Goal: Information Seeking & Learning: Learn about a topic

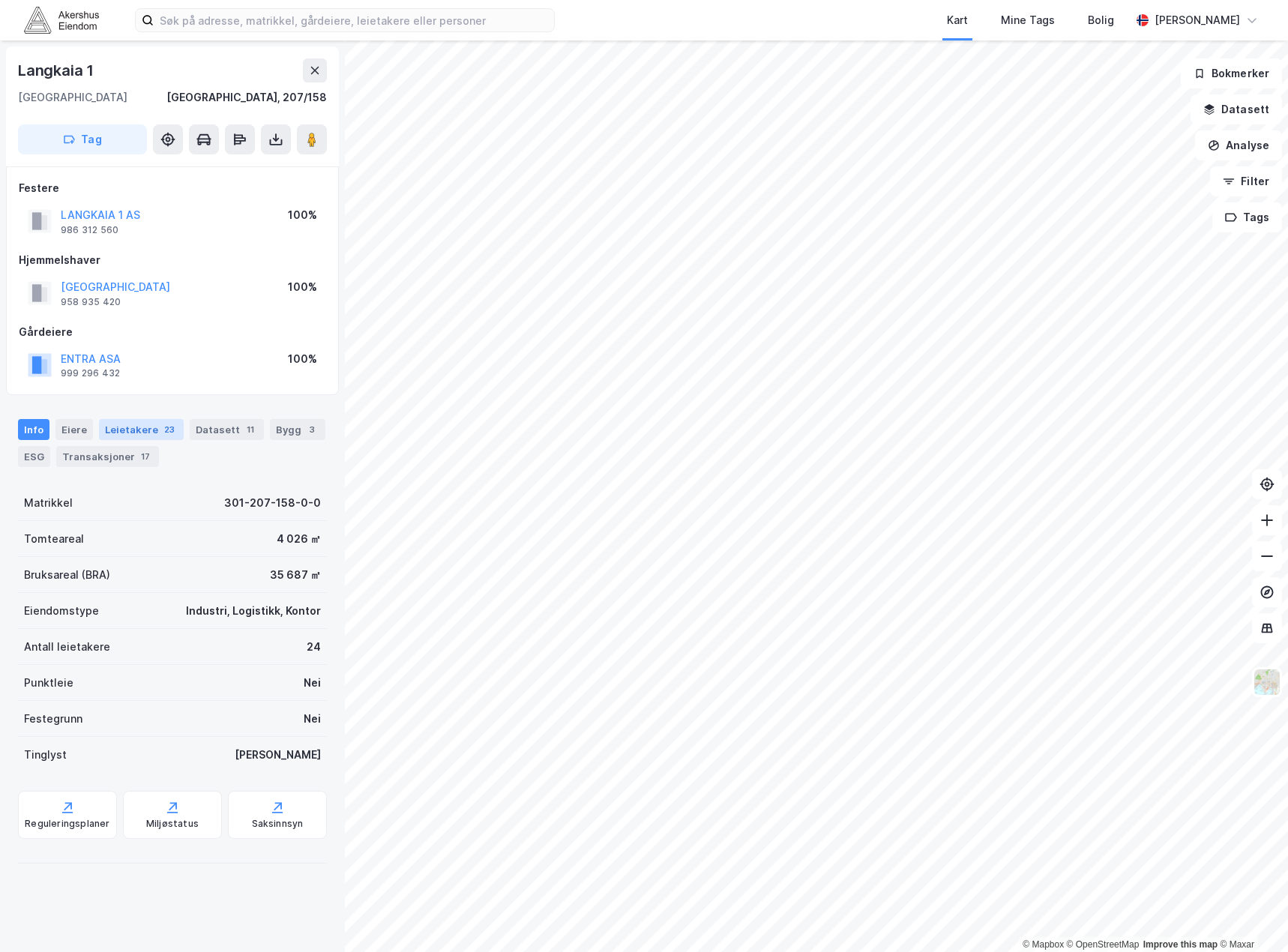
click at [159, 437] on div "Leietakere 23" at bounding box center [142, 429] width 85 height 21
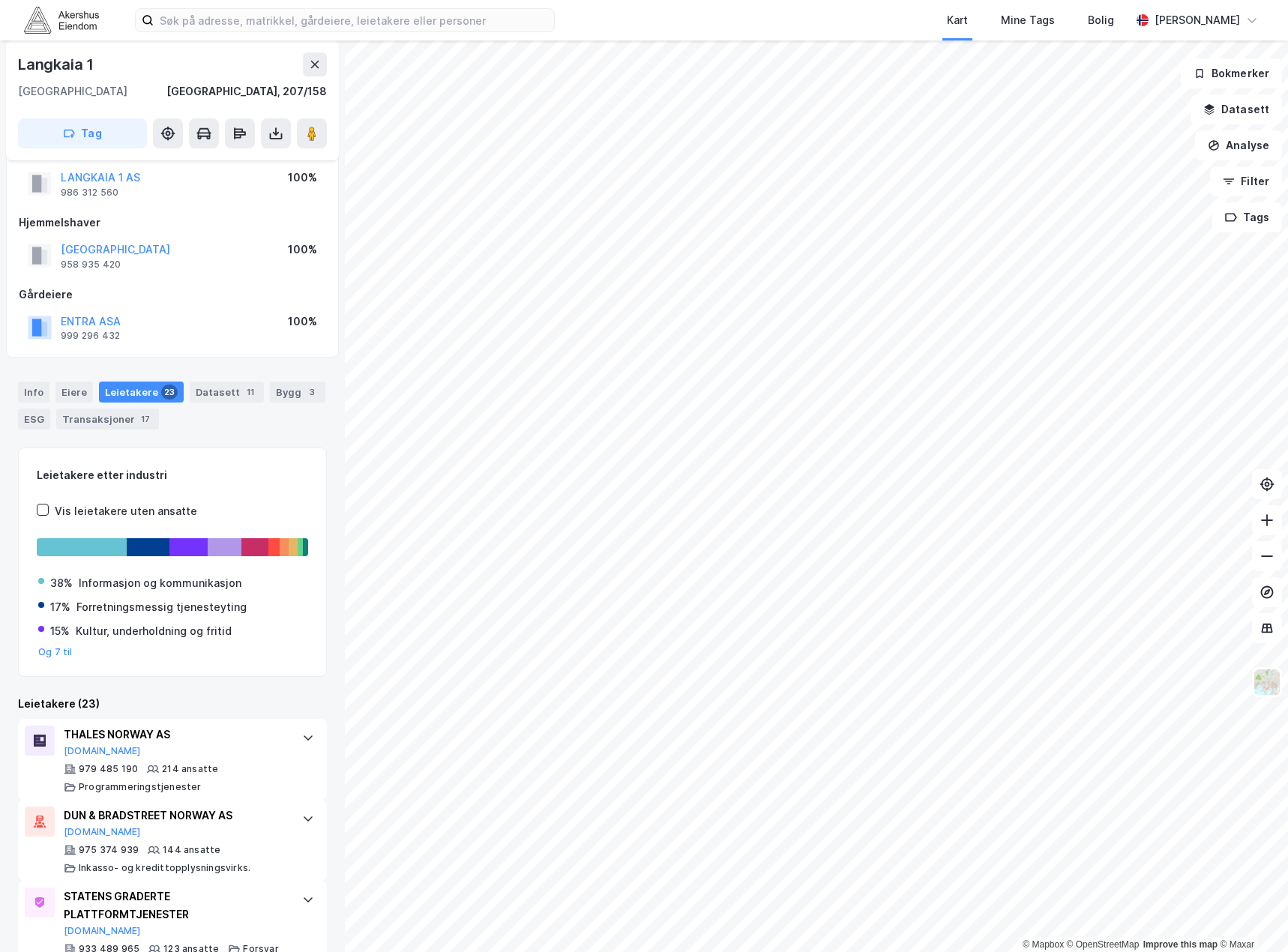
scroll to position [75, 0]
